Goal: Complete application form

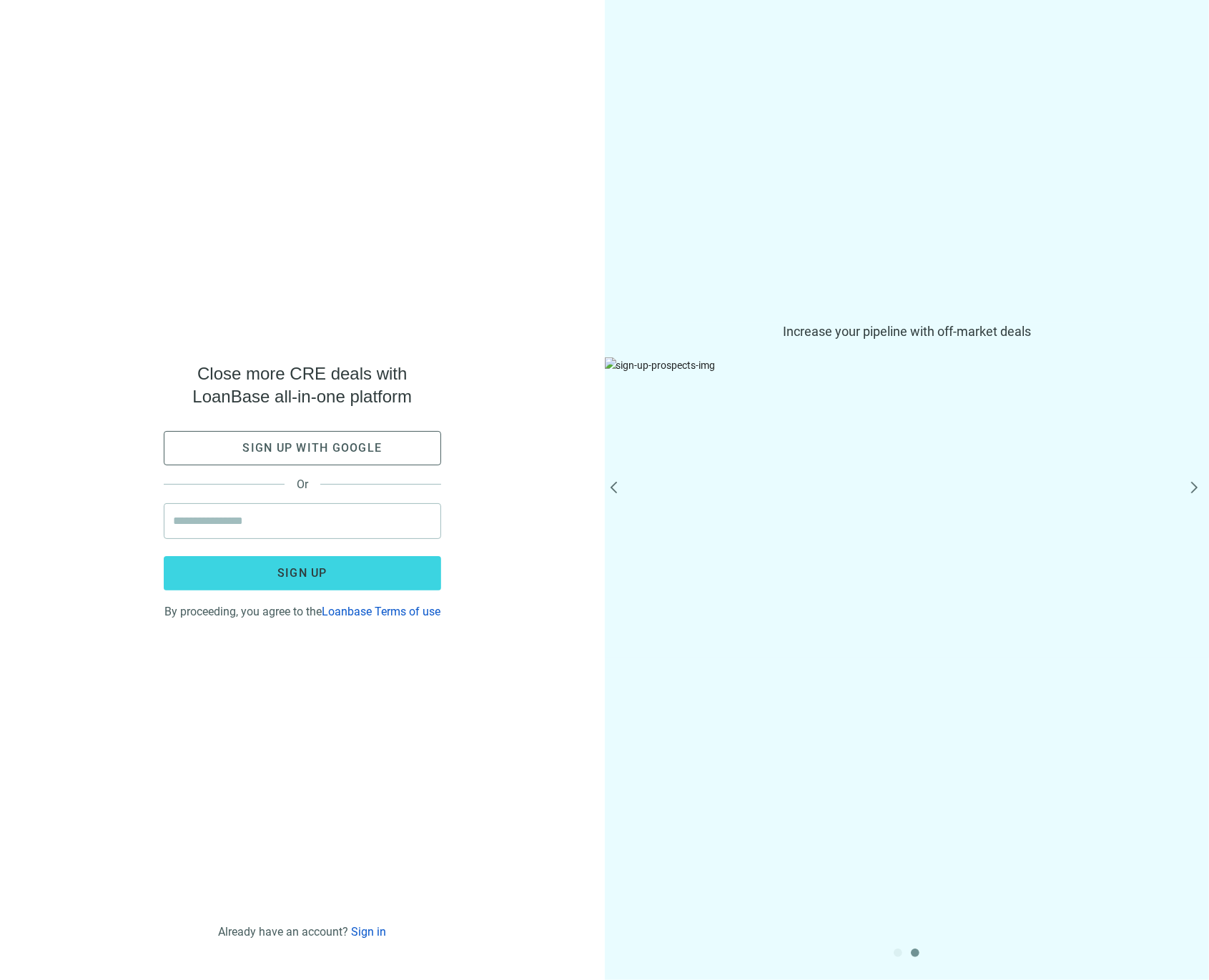
click at [94, 23] on icon at bounding box center [67, 28] width 91 height 28
click at [88, 27] on icon at bounding box center [67, 28] width 91 height 28
